Goal: Transaction & Acquisition: Purchase product/service

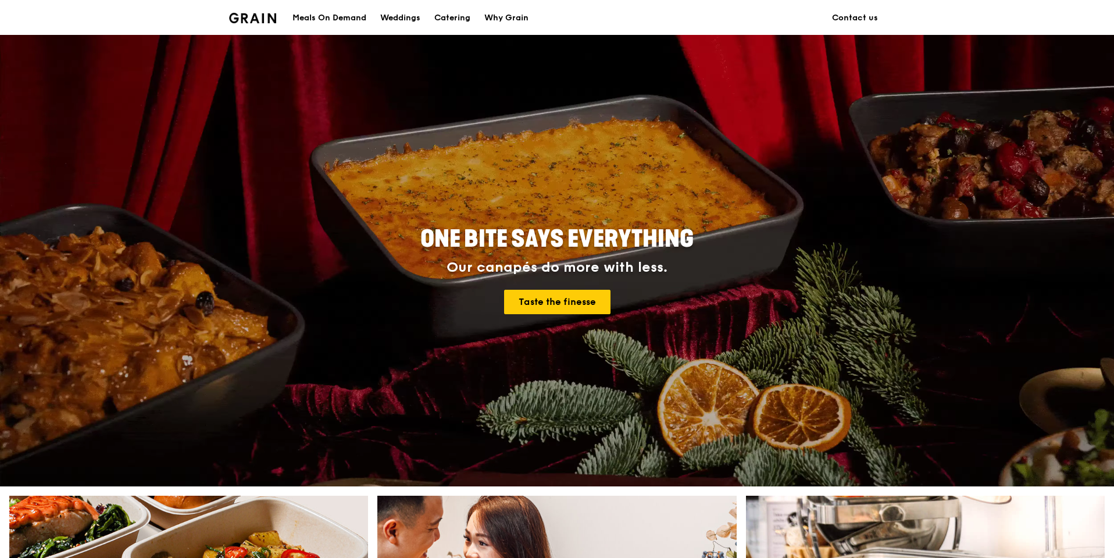
scroll to position [233, 0]
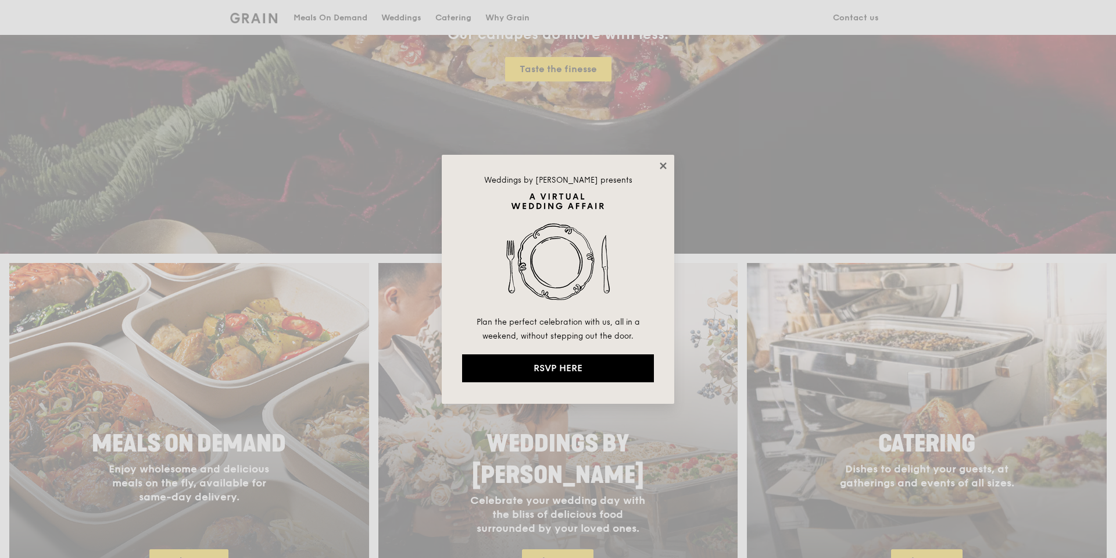
click at [660, 165] on icon at bounding box center [663, 165] width 10 height 10
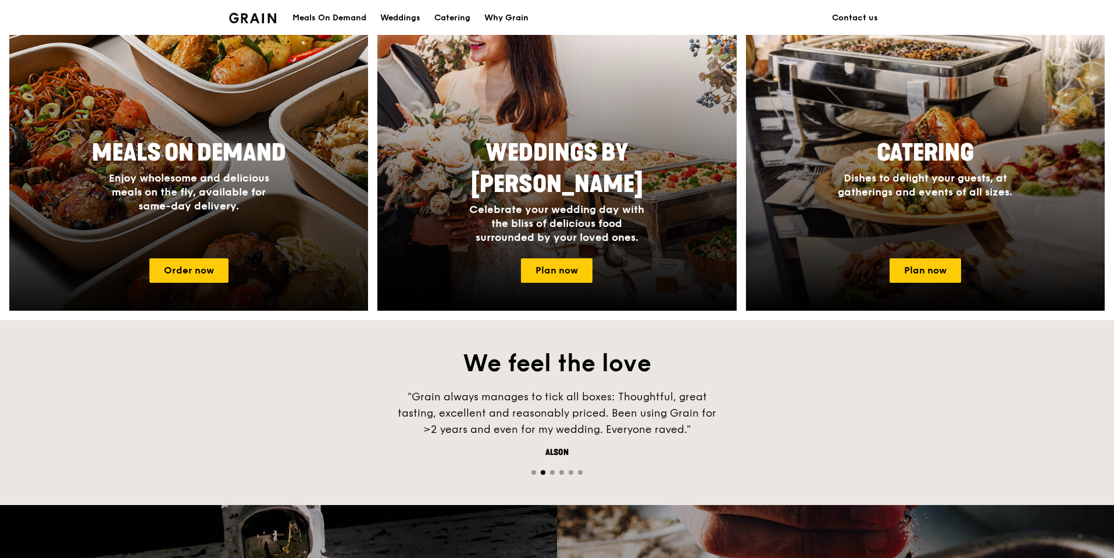
scroll to position [465, 0]
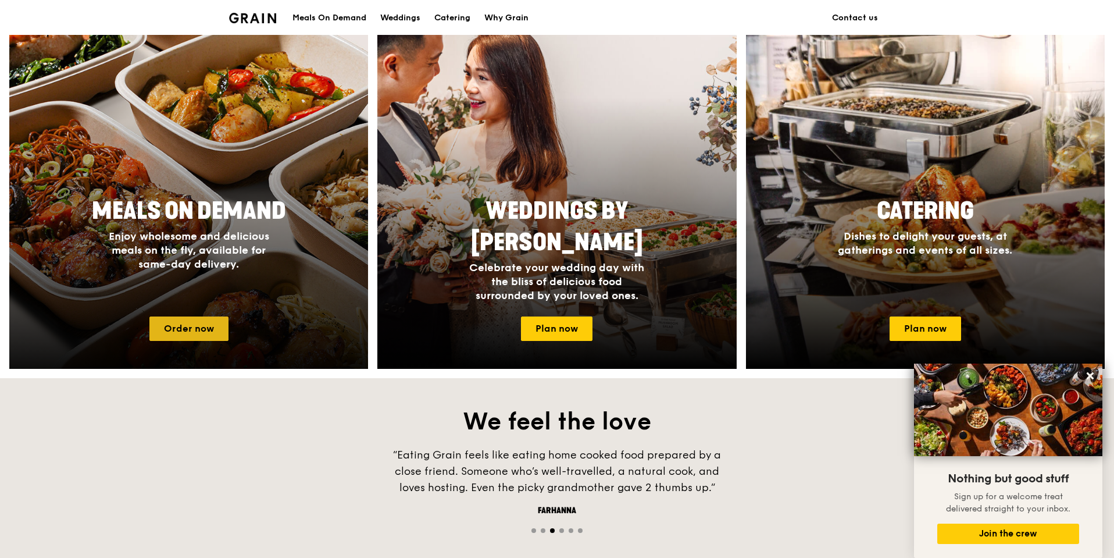
click at [216, 336] on link "Order now" at bounding box center [188, 328] width 79 height 24
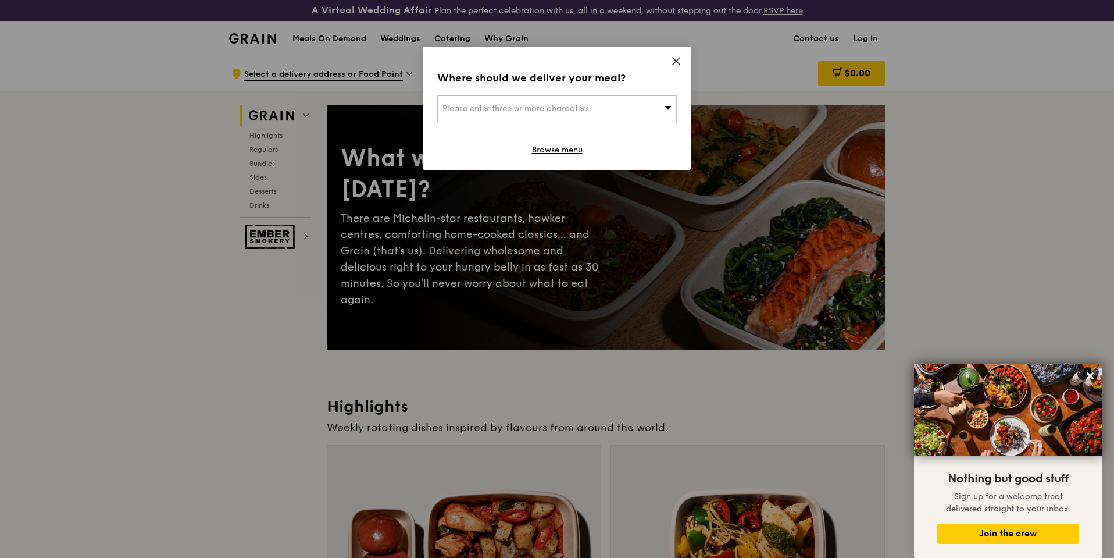
click at [634, 109] on div "Please enter three or more characters" at bounding box center [557, 108] width 240 height 27
click at [681, 62] on div "Where should we deliver your meal? Please enter three or more characters Please…" at bounding box center [556, 108] width 267 height 123
click at [675, 62] on icon at bounding box center [676, 61] width 7 height 7
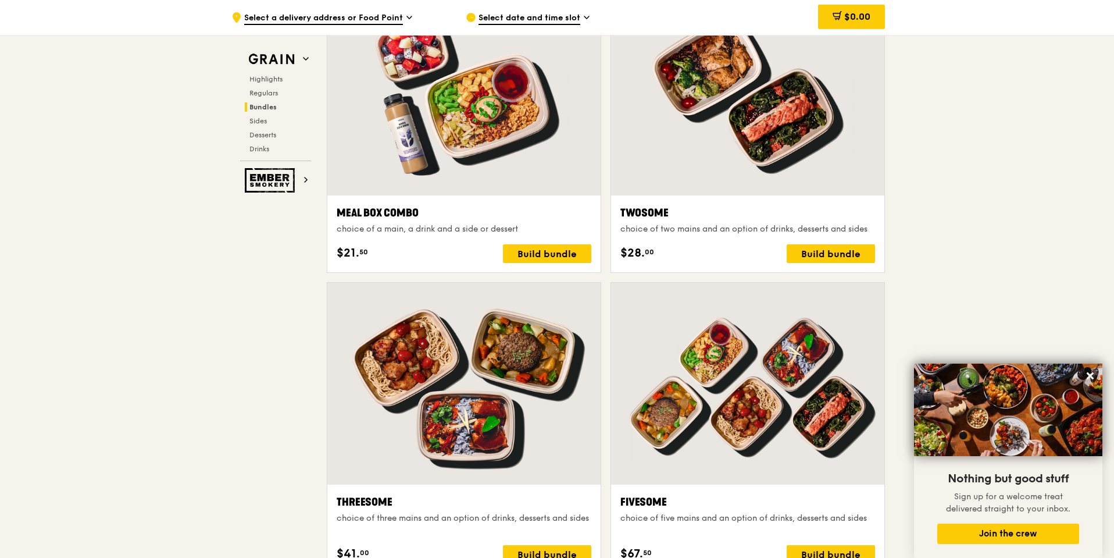
scroll to position [1740, 0]
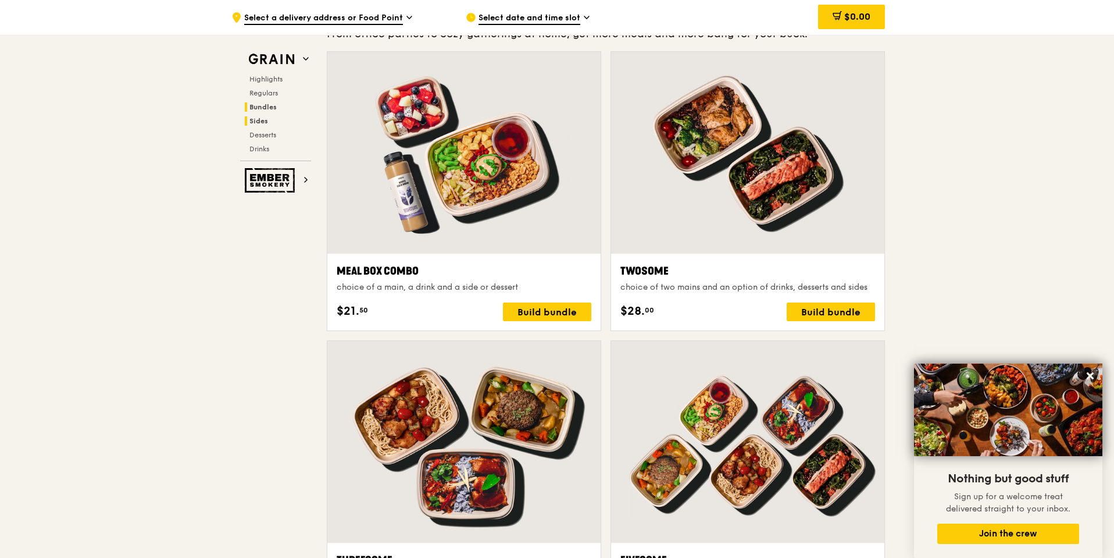
click at [261, 119] on span "Sides" at bounding box center [258, 121] width 19 height 8
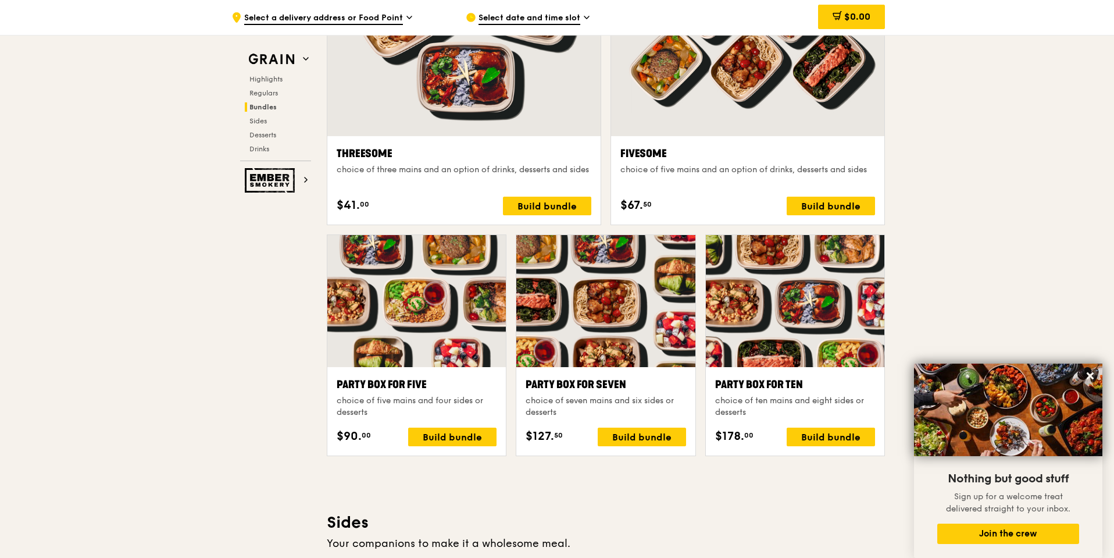
scroll to position [2030, 0]
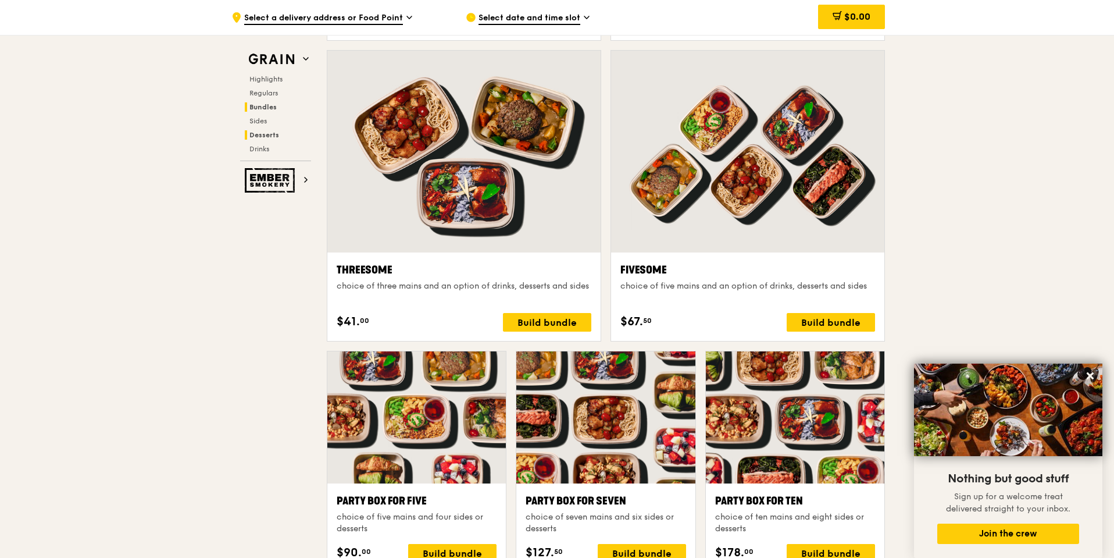
click at [265, 131] on span "Desserts" at bounding box center [264, 135] width 30 height 8
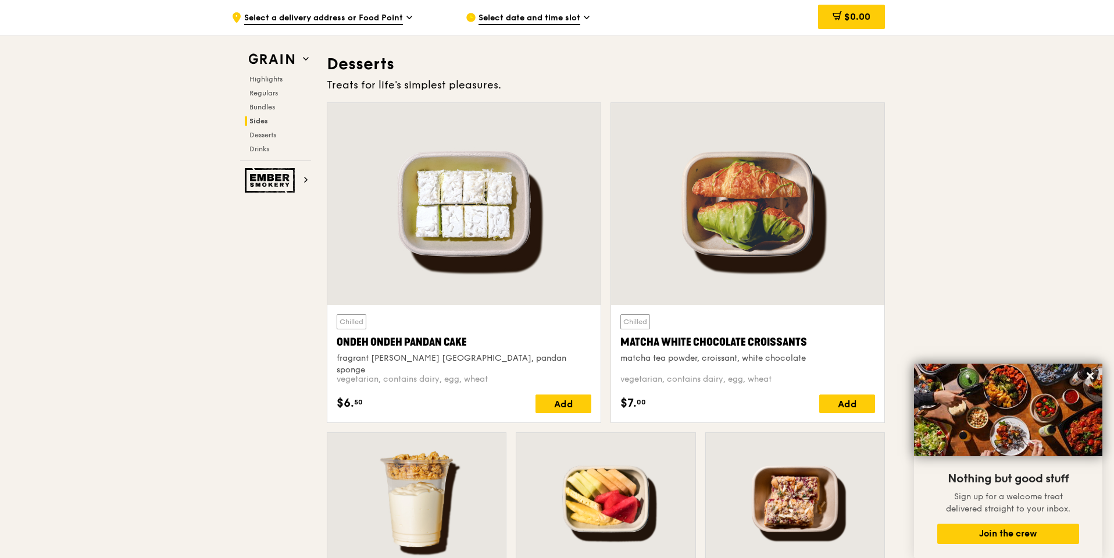
scroll to position [3336, 0]
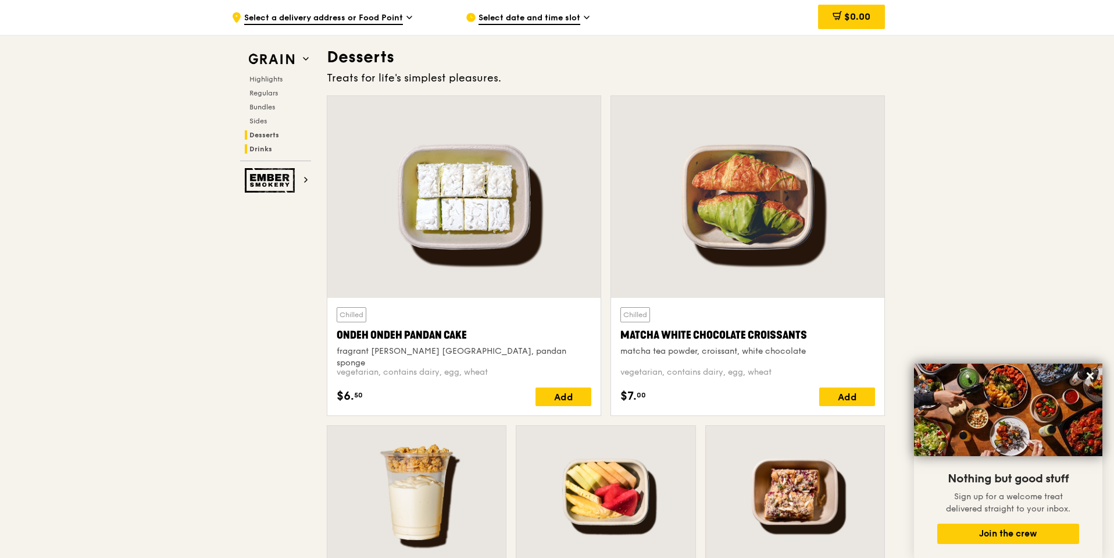
click at [253, 147] on span "Drinks" at bounding box center [260, 149] width 23 height 8
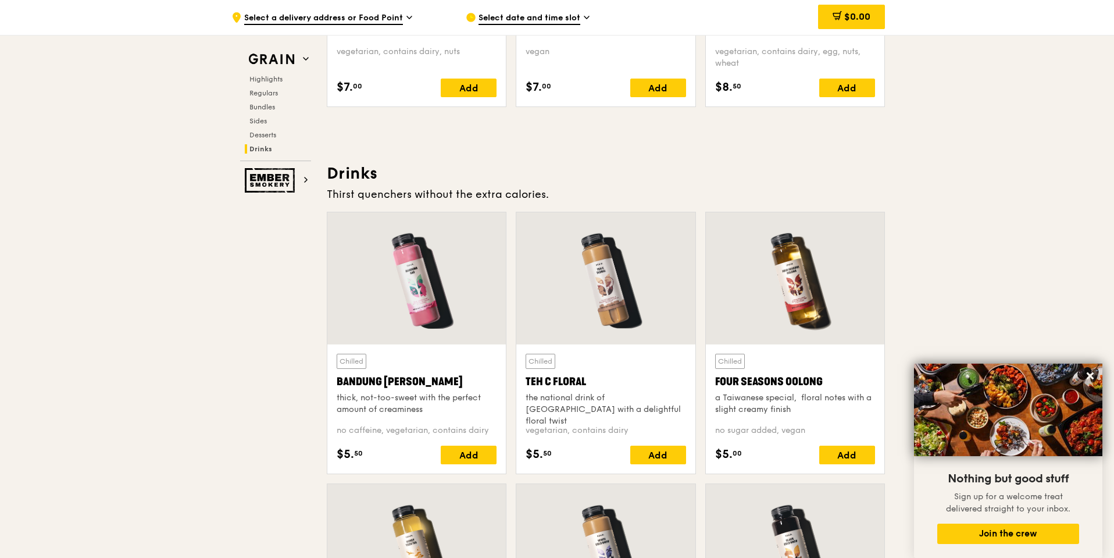
scroll to position [3870, 0]
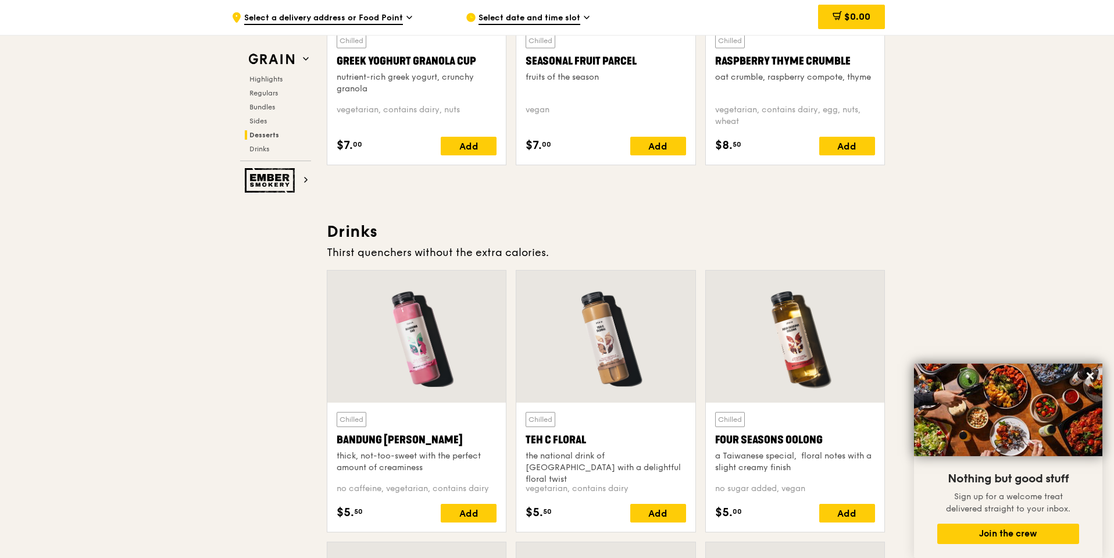
drag, startPoint x: 277, startPoint y: 373, endPoint x: 283, endPoint y: 382, distance: 10.7
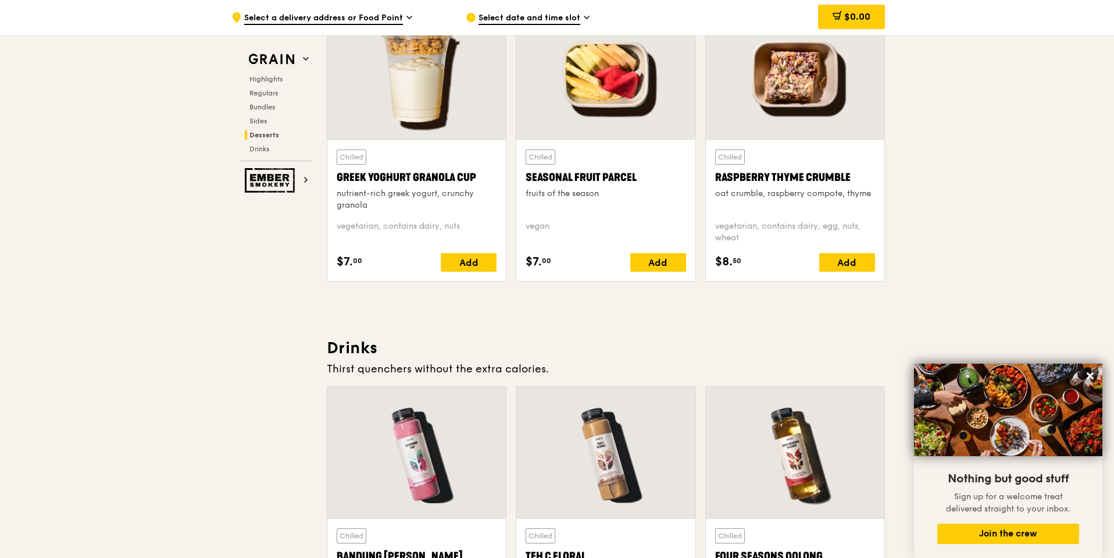
drag, startPoint x: 1093, startPoint y: 374, endPoint x: 1100, endPoint y: 372, distance: 7.6
click at [1093, 374] on icon at bounding box center [1090, 375] width 7 height 7
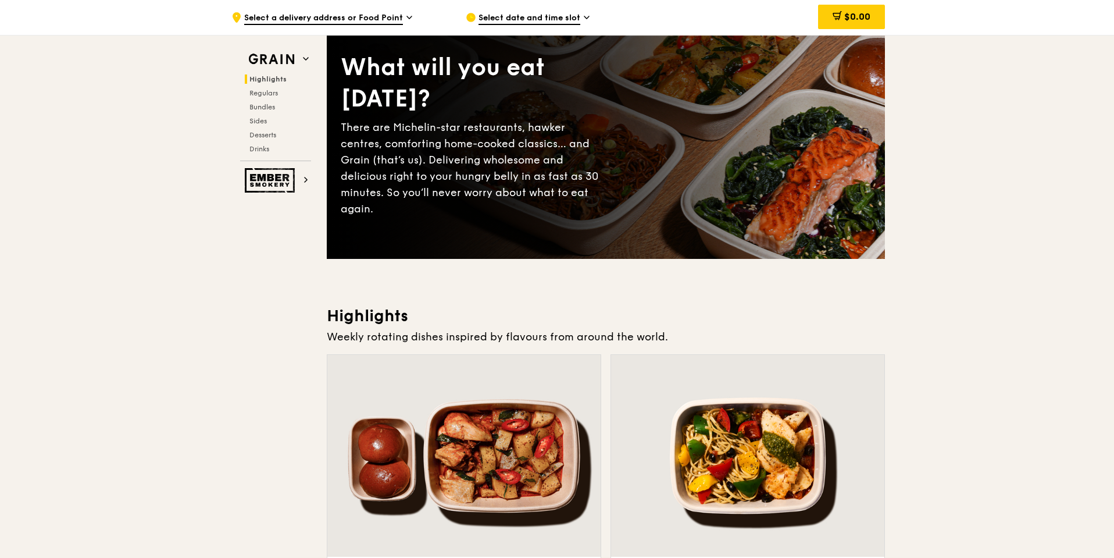
scroll to position [0, 0]
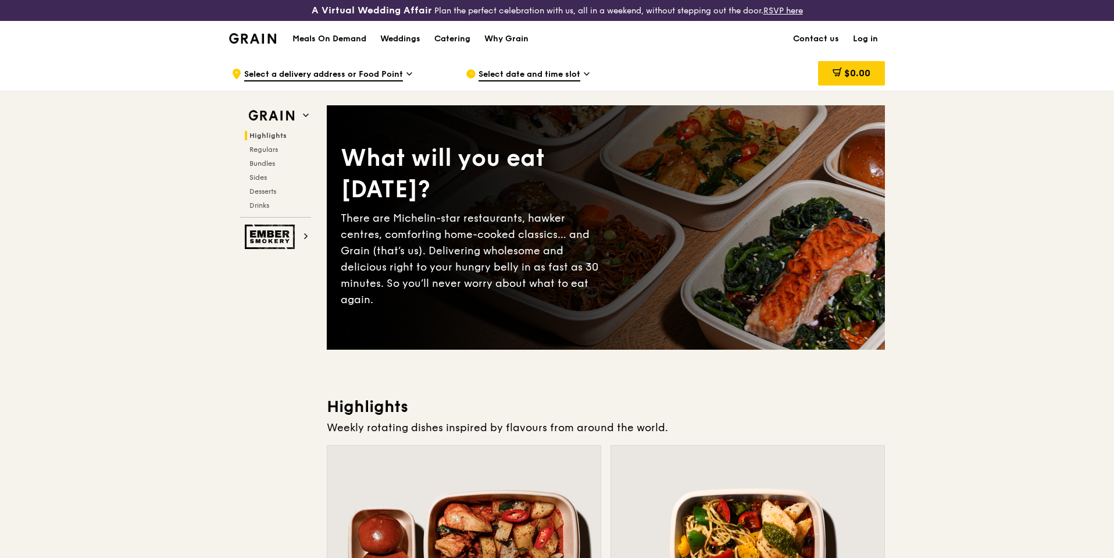
click at [341, 37] on h1 "Meals On Demand" at bounding box center [329, 39] width 74 height 12
click at [460, 33] on div "Catering" at bounding box center [452, 39] width 36 height 35
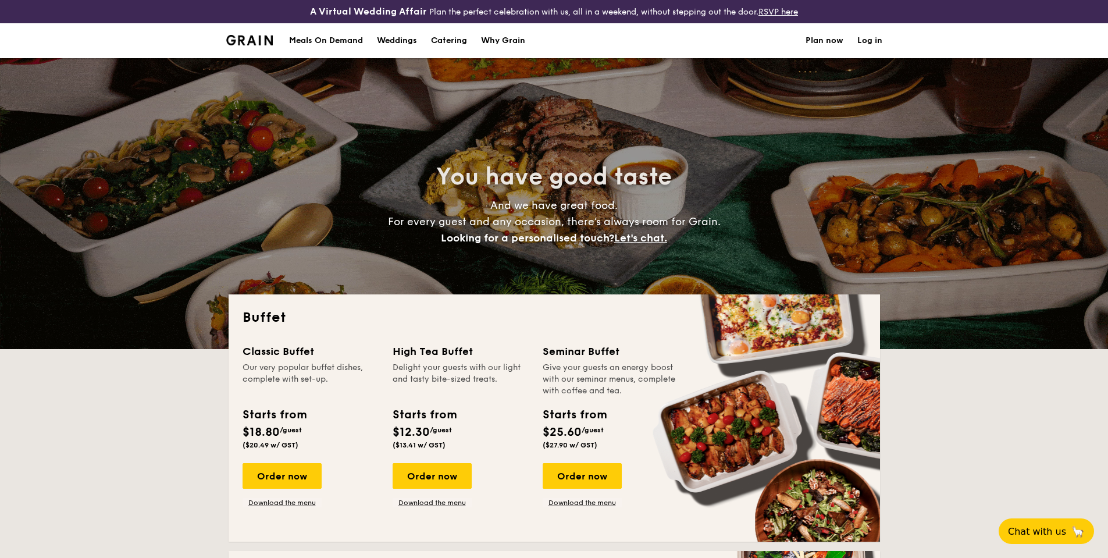
select select
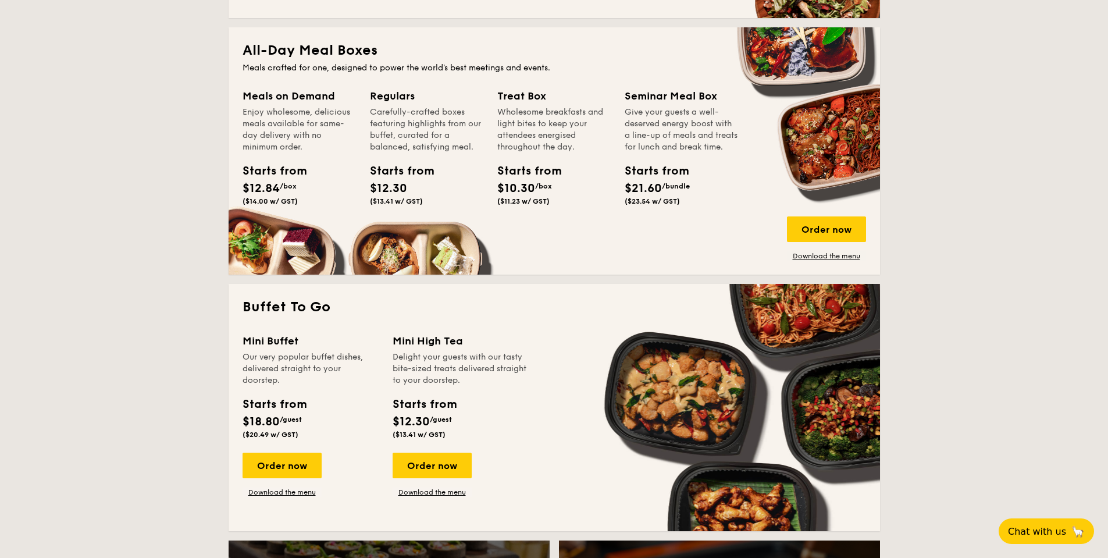
scroll to position [465, 0]
